Goal: Task Accomplishment & Management: Complete application form

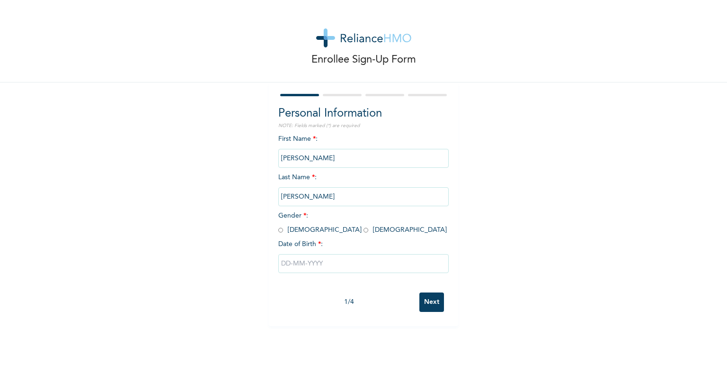
click at [364, 230] on input "radio" at bounding box center [366, 229] width 5 height 9
radio input "true"
click at [300, 261] on input "text" at bounding box center [363, 263] width 170 height 19
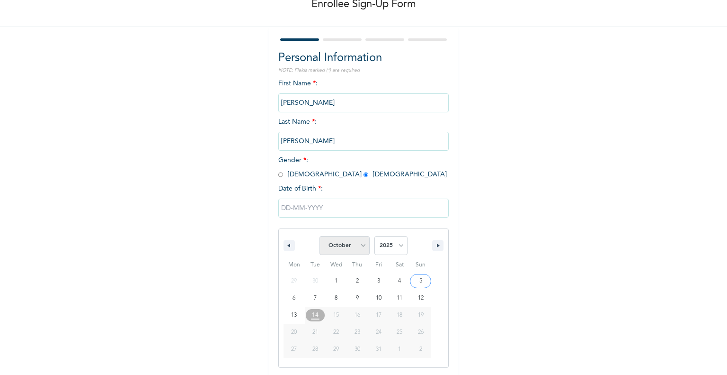
click at [360, 248] on select "January February March April May June July August September October November De…" at bounding box center [345, 245] width 50 height 19
select select "5"
click at [320, 236] on select "January February March April May June July August September October November De…" at bounding box center [345, 245] width 50 height 19
click at [383, 248] on select "2025 2024 2023 2022 2021 2020 2019 2018 2017 2016 2015 2014 2013 2012 2011 2010…" at bounding box center [391, 245] width 33 height 19
select select "1996"
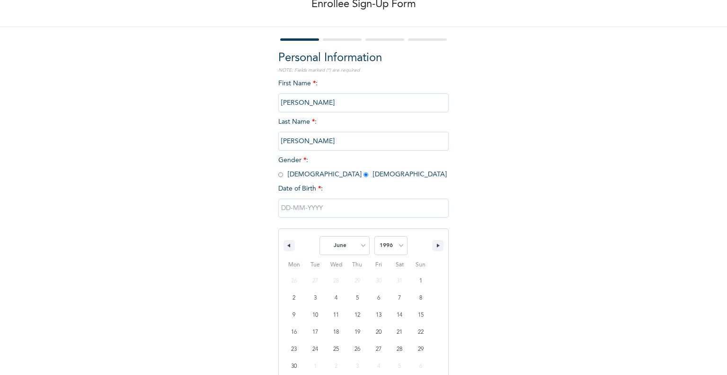
click at [375, 236] on select "2025 2024 2023 2022 2021 2020 2019 2018 2017 2016 2015 2014 2013 2012 2011 2010…" at bounding box center [391, 245] width 33 height 19
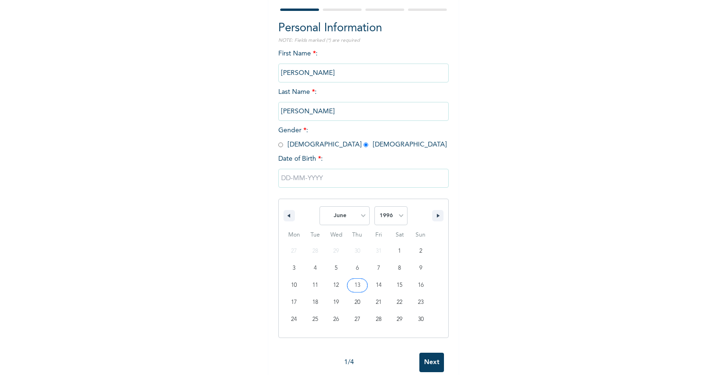
scroll to position [104, 0]
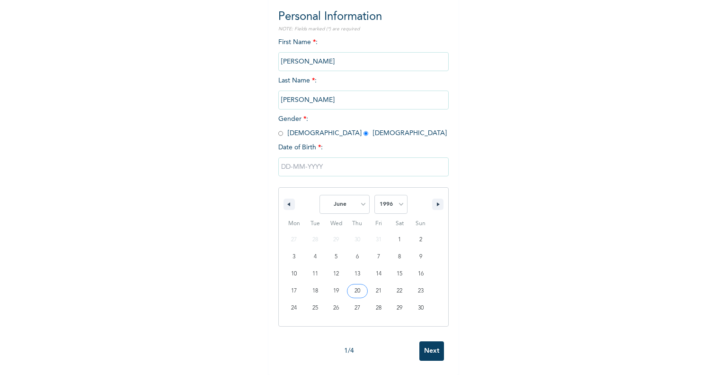
type input "[DATE]"
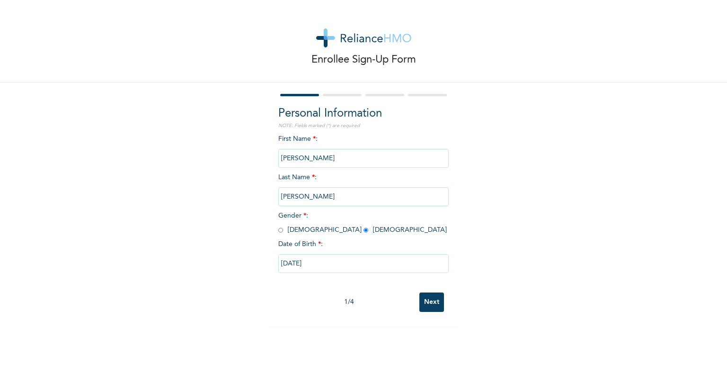
click at [431, 298] on input "Next" at bounding box center [432, 301] width 25 height 19
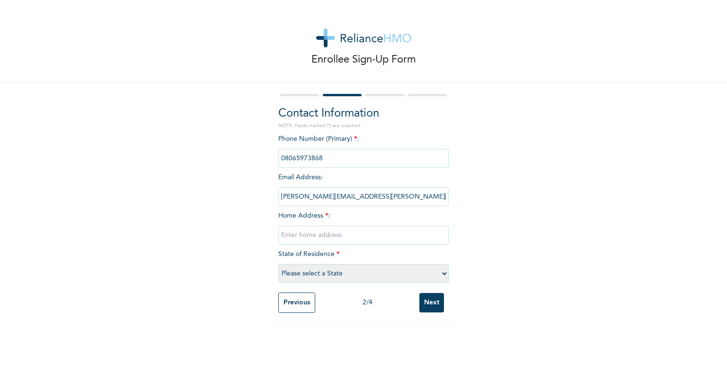
click at [345, 234] on input "text" at bounding box center [363, 234] width 170 height 19
type input "5"
type input "5, Folami Close Off [GEOGRAPHIC_DATA], [GEOGRAPHIC_DATA]"
click at [358, 277] on select "Please select a State [PERSON_NAME] (FCT) [PERSON_NAME] Ibom [GEOGRAPHIC_DATA] …" at bounding box center [363, 273] width 170 height 19
select select "25"
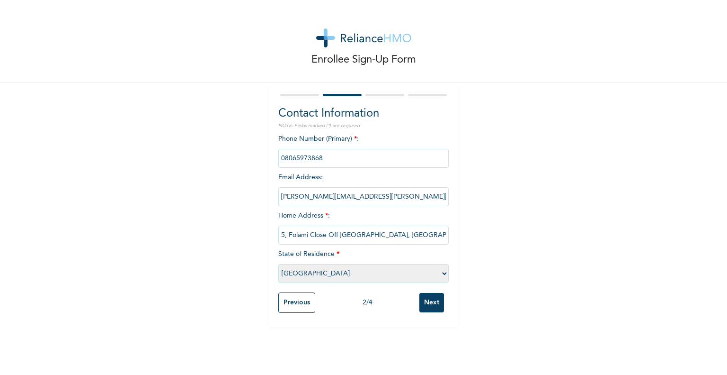
click at [278, 264] on select "Please select a State [PERSON_NAME] (FCT) [PERSON_NAME] Ibom [GEOGRAPHIC_DATA] …" at bounding box center [363, 273] width 170 height 19
click at [376, 234] on input "5, Folami Close Off [GEOGRAPHIC_DATA], [GEOGRAPHIC_DATA]" at bounding box center [363, 234] width 170 height 19
click at [432, 306] on input "Next" at bounding box center [432, 302] width 25 height 19
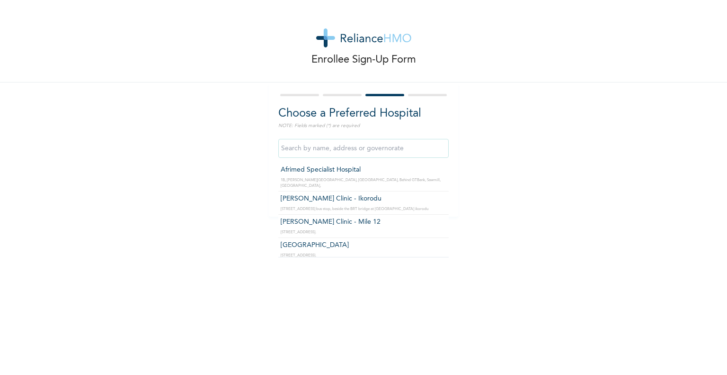
click at [310, 149] on input "text" at bounding box center [363, 148] width 170 height 19
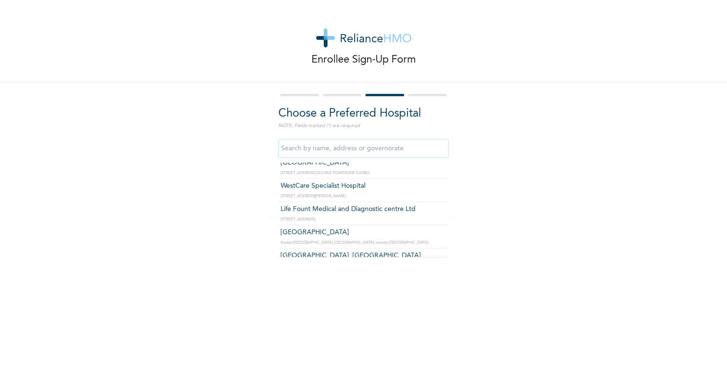
scroll to position [3788, 0]
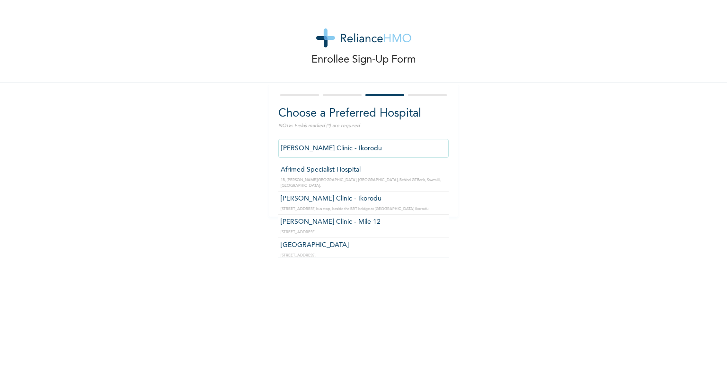
click at [355, 149] on input "[PERSON_NAME] Clinic - Ikorodu" at bounding box center [363, 148] width 170 height 19
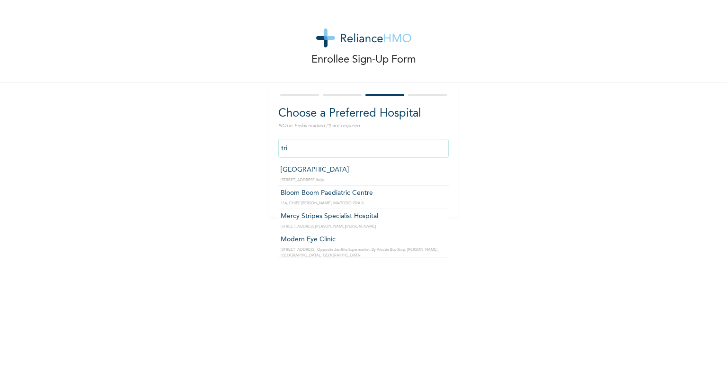
type input "[GEOGRAPHIC_DATA]"
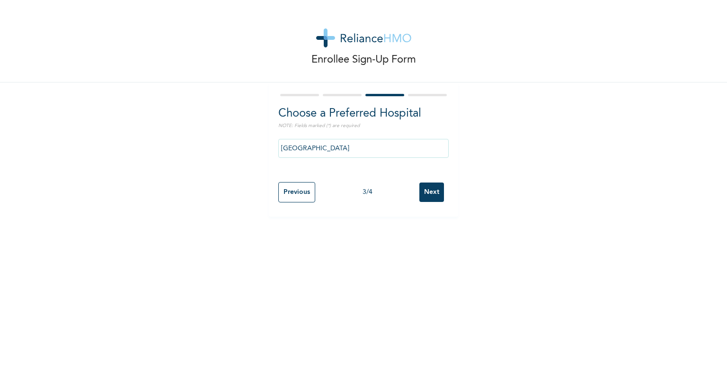
click at [431, 190] on input "Next" at bounding box center [432, 191] width 25 height 19
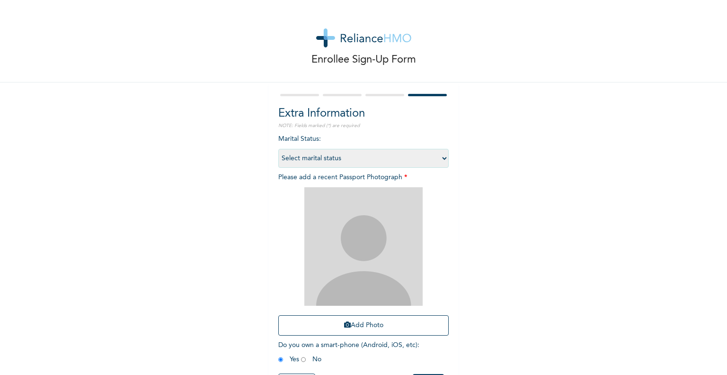
click at [344, 161] on select "Select marital status [DEMOGRAPHIC_DATA] Married [DEMOGRAPHIC_DATA] Widow/[DEMO…" at bounding box center [363, 158] width 170 height 19
select select "1"
click at [278, 149] on select "Select marital status [DEMOGRAPHIC_DATA] Married [DEMOGRAPHIC_DATA] Widow/[DEMO…" at bounding box center [363, 158] width 170 height 19
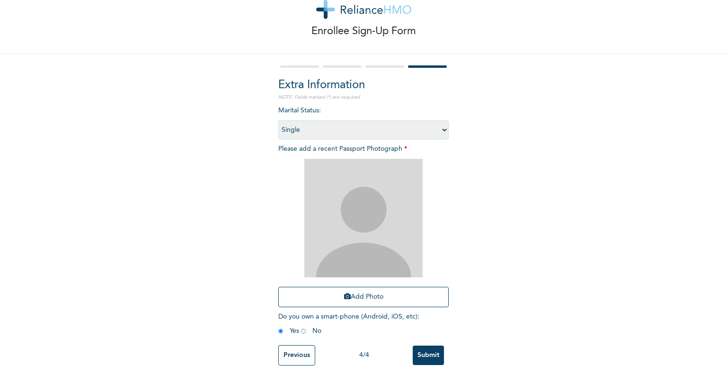
scroll to position [40, 0]
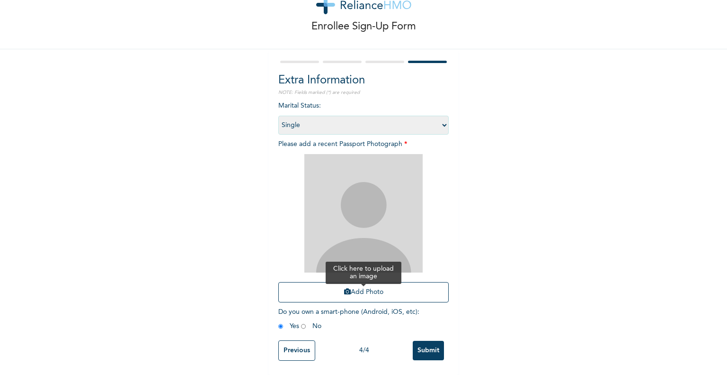
click at [354, 285] on button "Add Photo" at bounding box center [363, 292] width 170 height 20
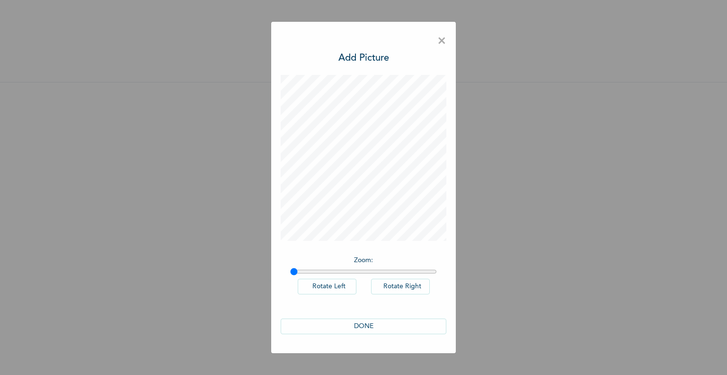
scroll to position [0, 0]
type input "1"
drag, startPoint x: 296, startPoint y: 272, endPoint x: 280, endPoint y: 273, distance: 16.1
click at [290, 273] on input "range" at bounding box center [363, 272] width 147 height 8
click at [366, 323] on button "DONE" at bounding box center [364, 326] width 166 height 16
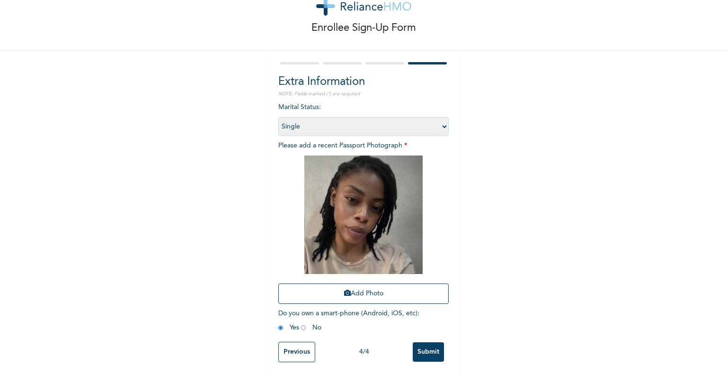
scroll to position [40, 0]
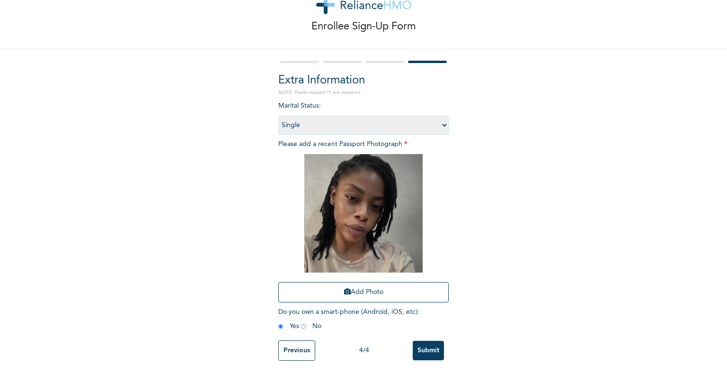
click at [430, 343] on input "Submit" at bounding box center [428, 349] width 31 height 19
